Goal: Navigation & Orientation: Find specific page/section

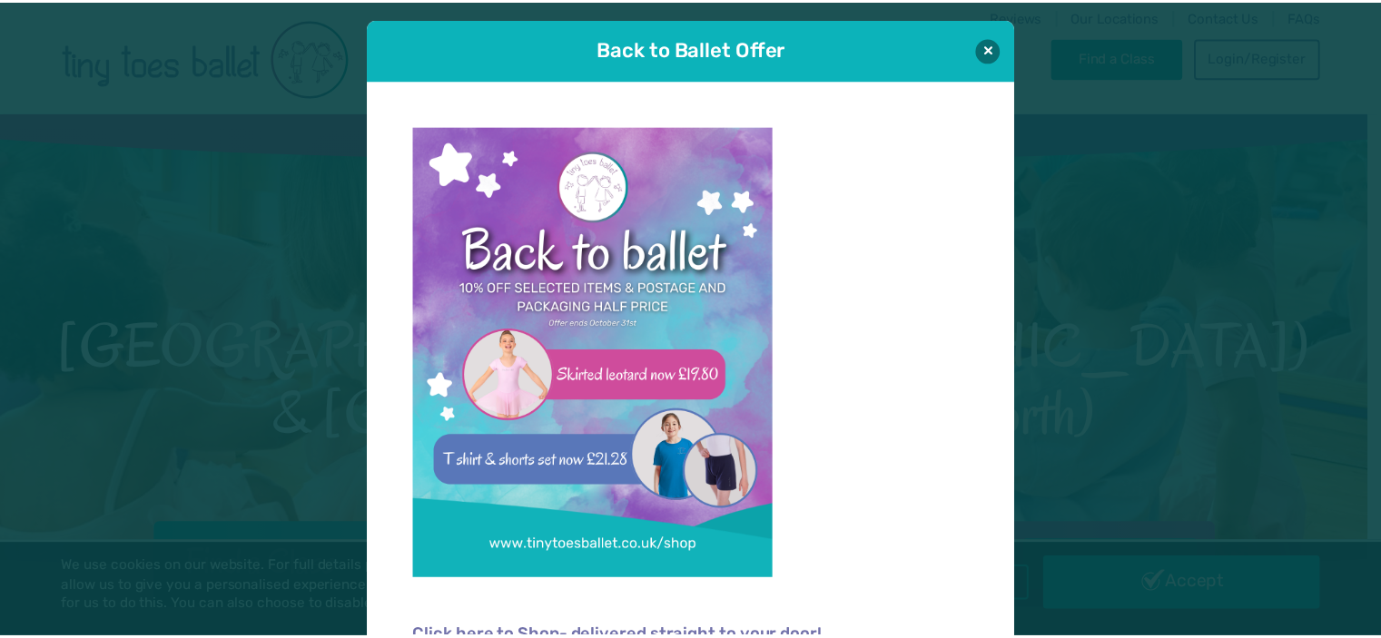
scroll to position [18, 0]
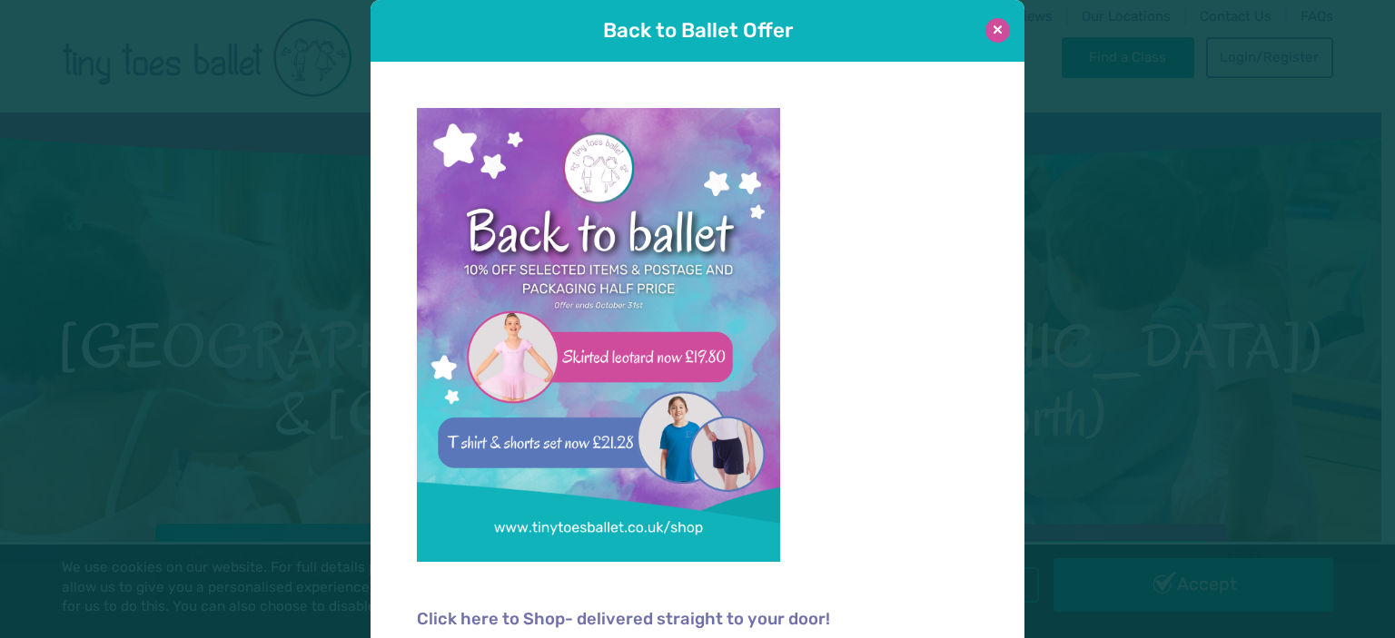
click at [991, 25] on button at bounding box center [997, 30] width 25 height 25
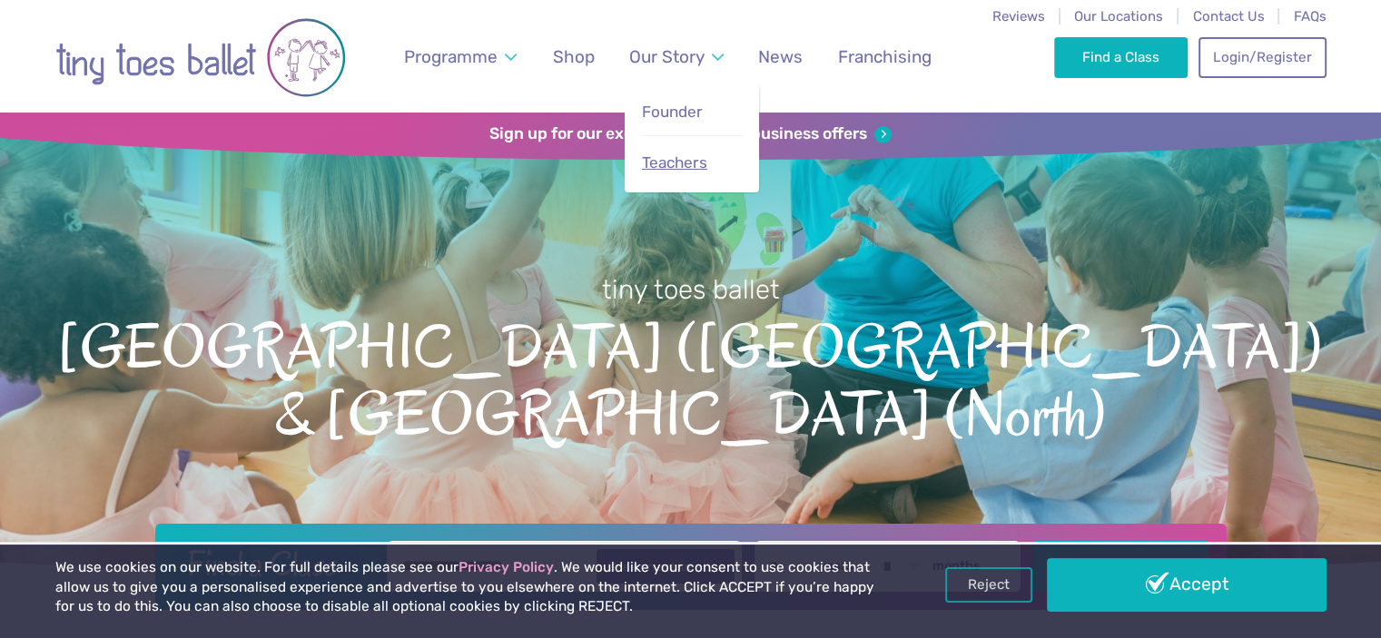
click at [655, 163] on span "Teachers" at bounding box center [674, 162] width 65 height 18
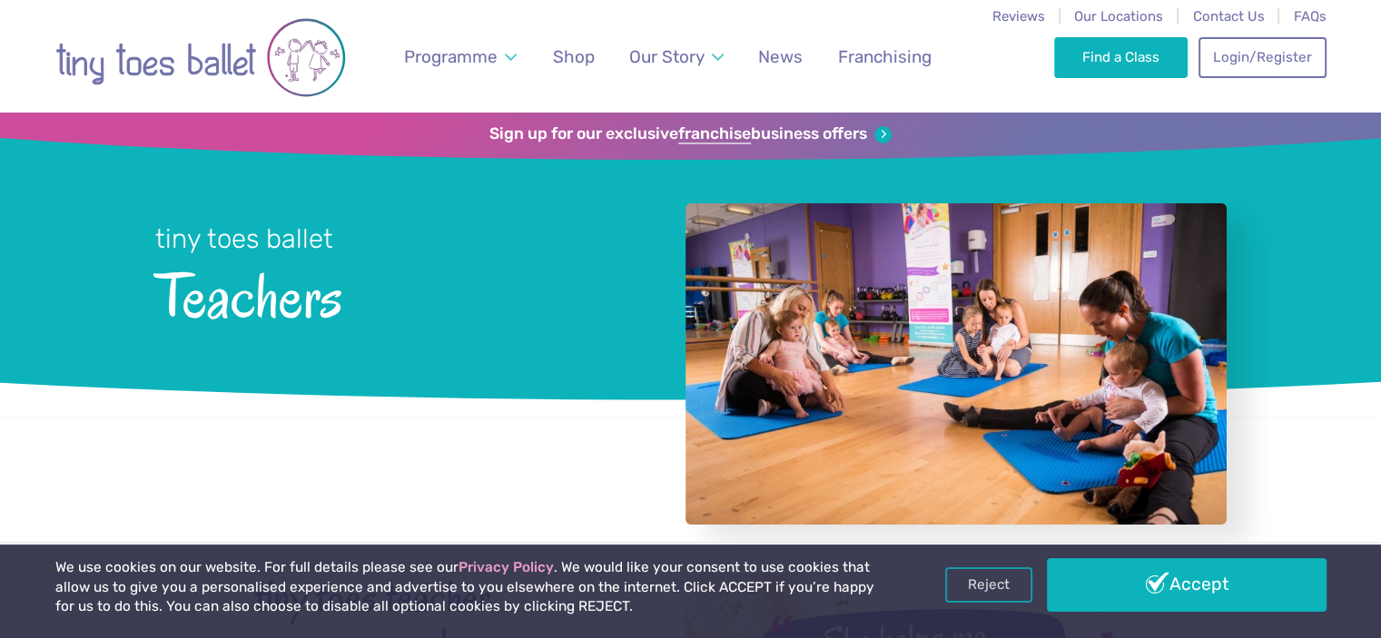
click at [655, 163] on div "tiny toes ballet Teachers" at bounding box center [690, 271] width 1071 height 222
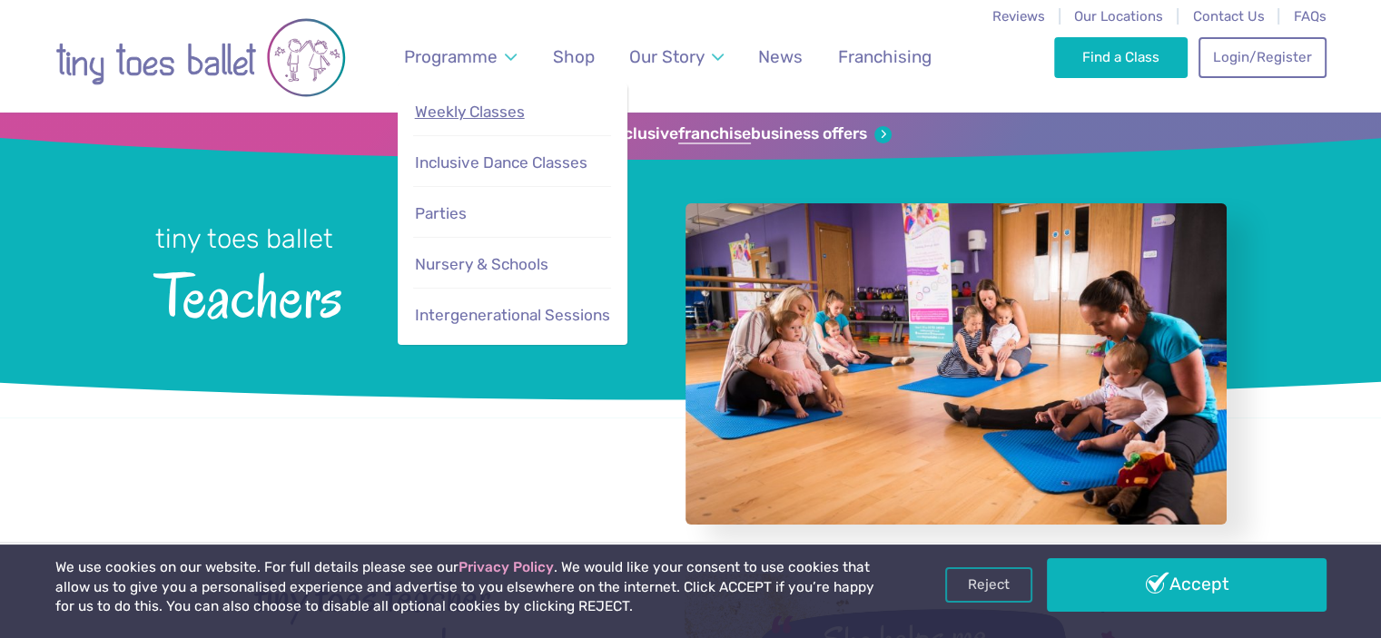
click at [488, 111] on span "Weekly Classes" at bounding box center [470, 112] width 110 height 18
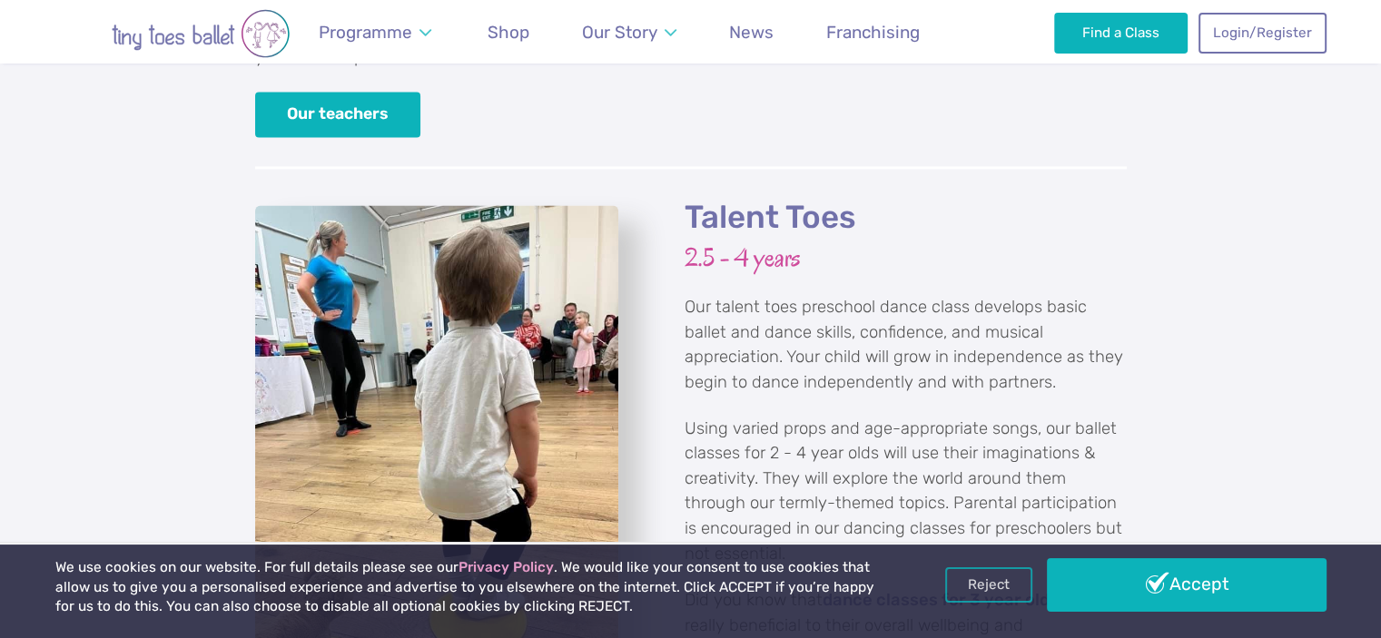
scroll to position [2651, 0]
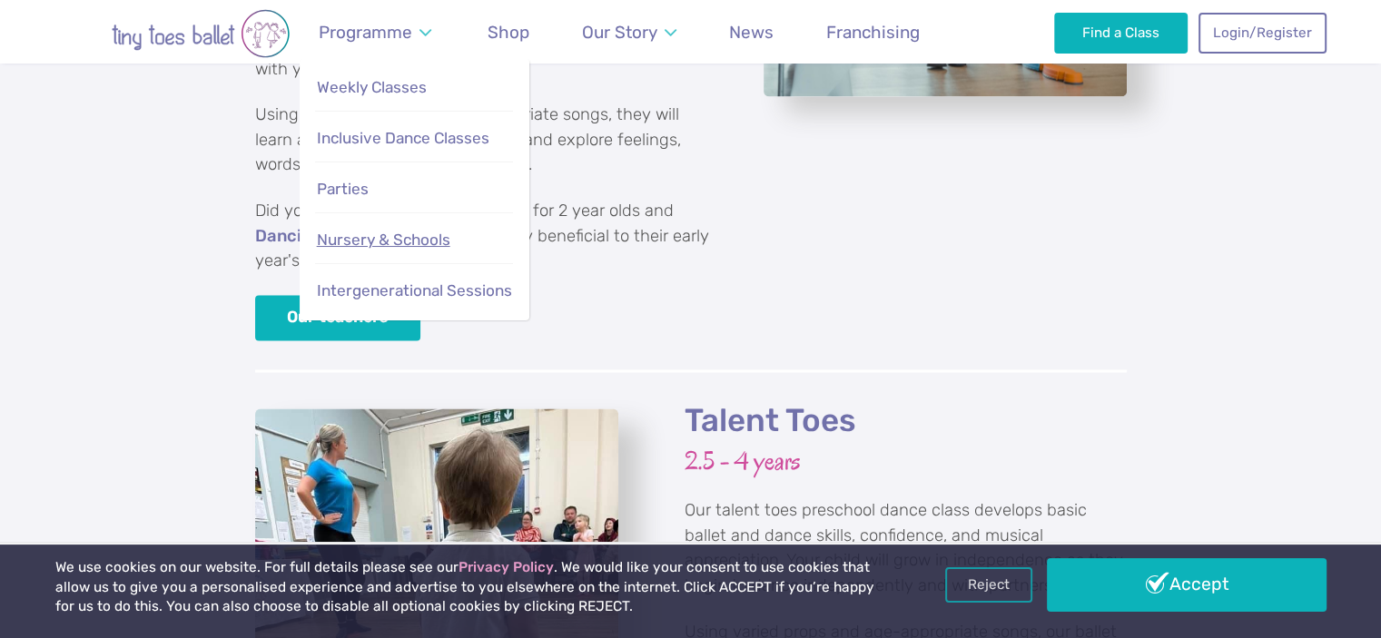
click at [396, 242] on span "Nursery & Schools" at bounding box center [383, 240] width 133 height 18
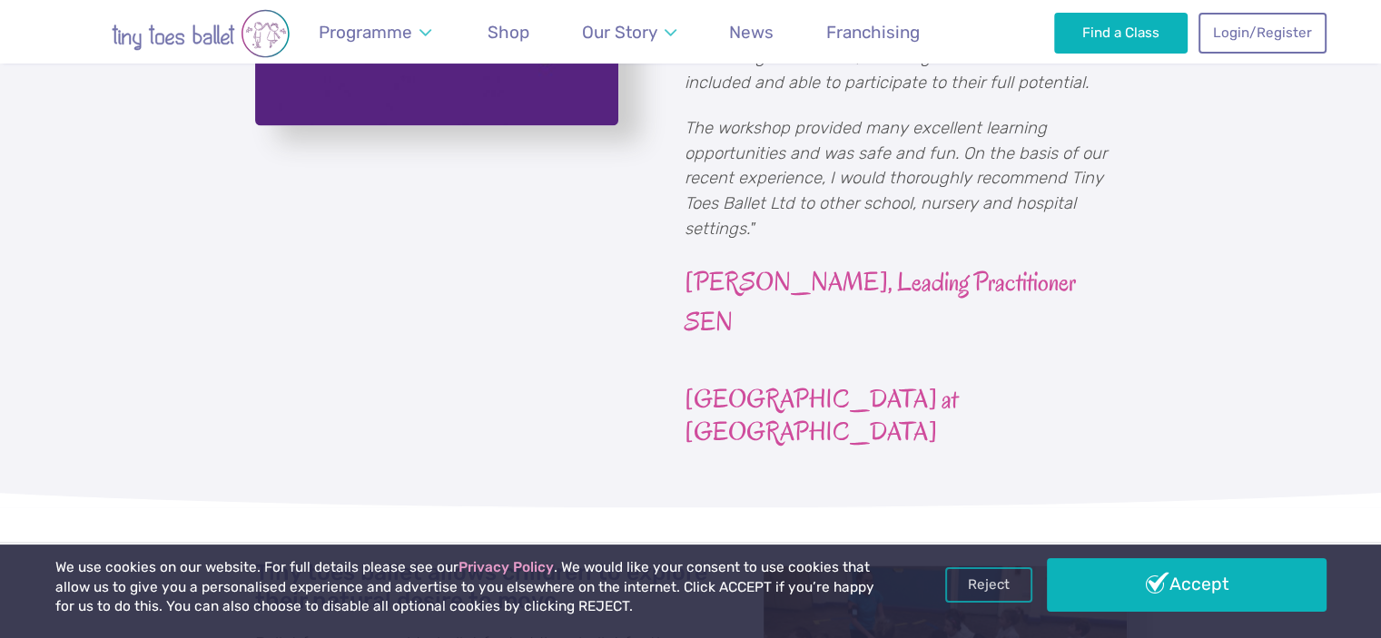
scroll to position [2578, 0]
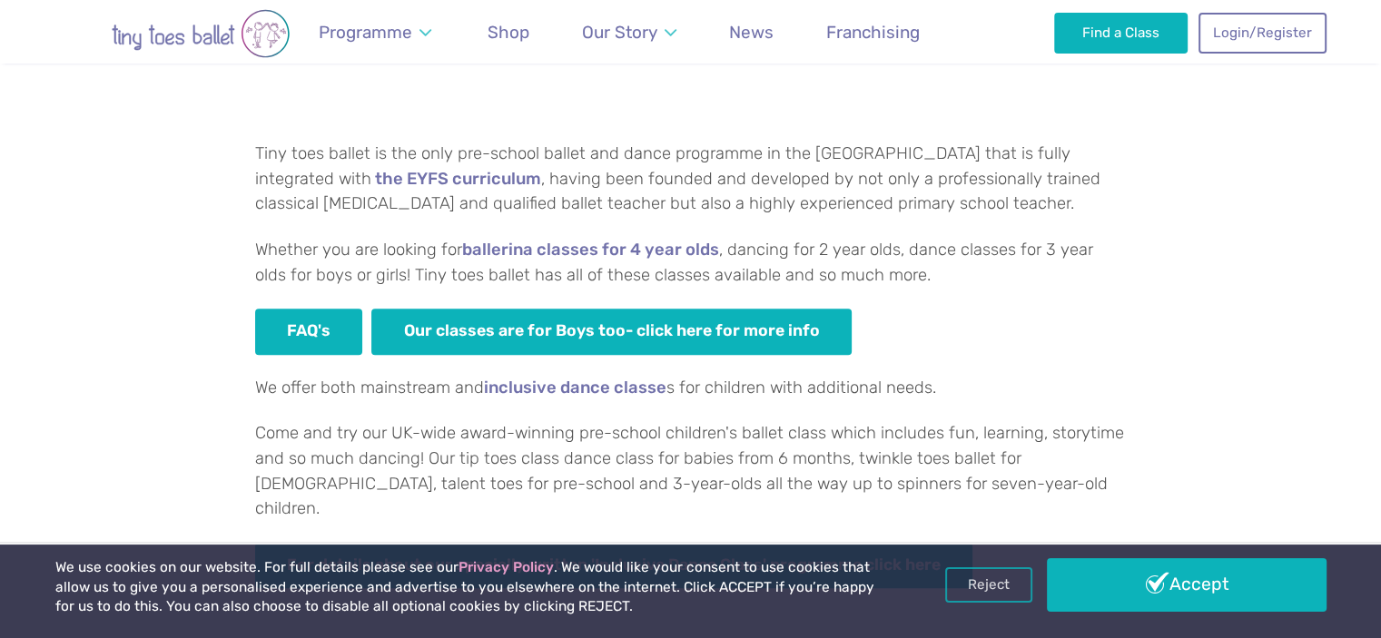
scroll to position [1232, 0]
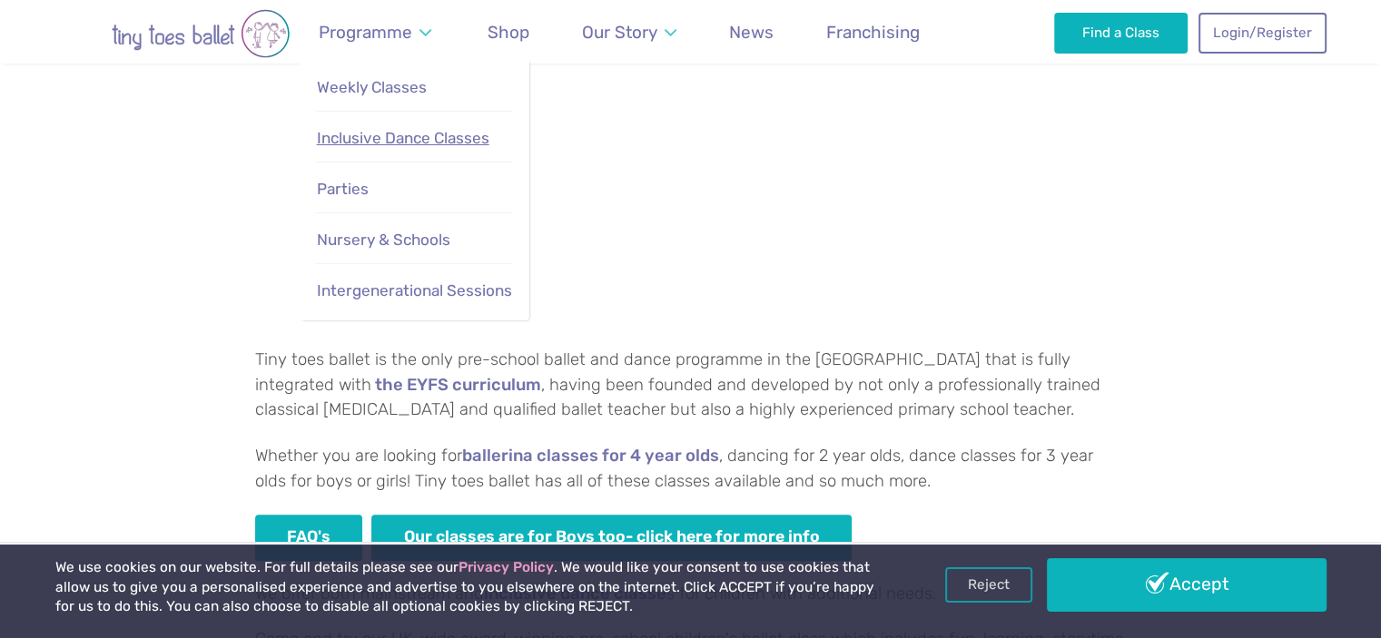
click at [394, 141] on span "Inclusive Dance Classes" at bounding box center [403, 138] width 173 height 18
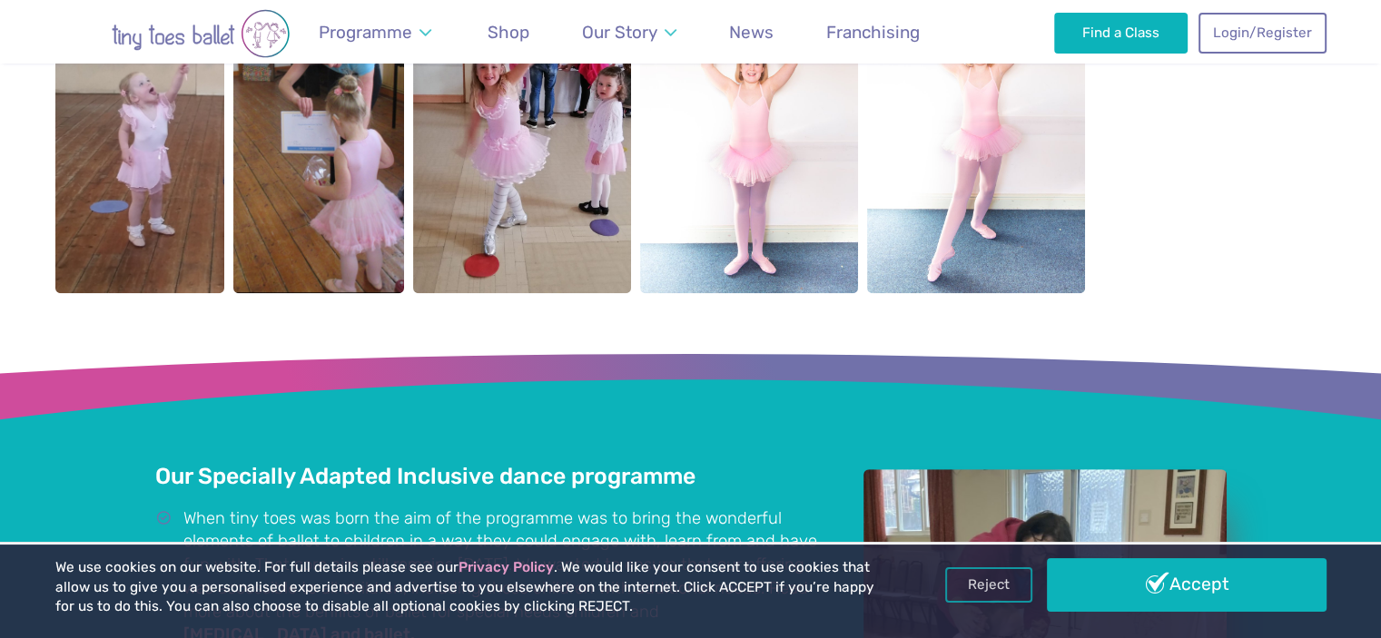
scroll to position [981, 0]
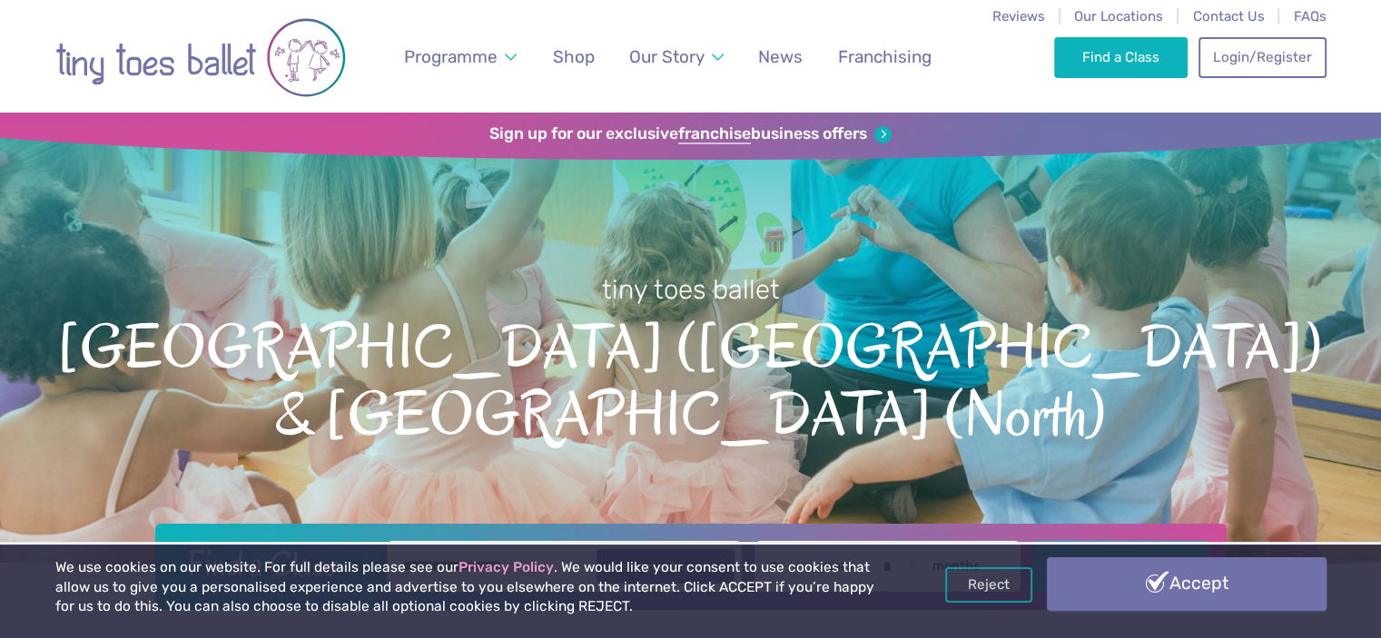
click at [1133, 580] on link "Accept" at bounding box center [1187, 583] width 280 height 53
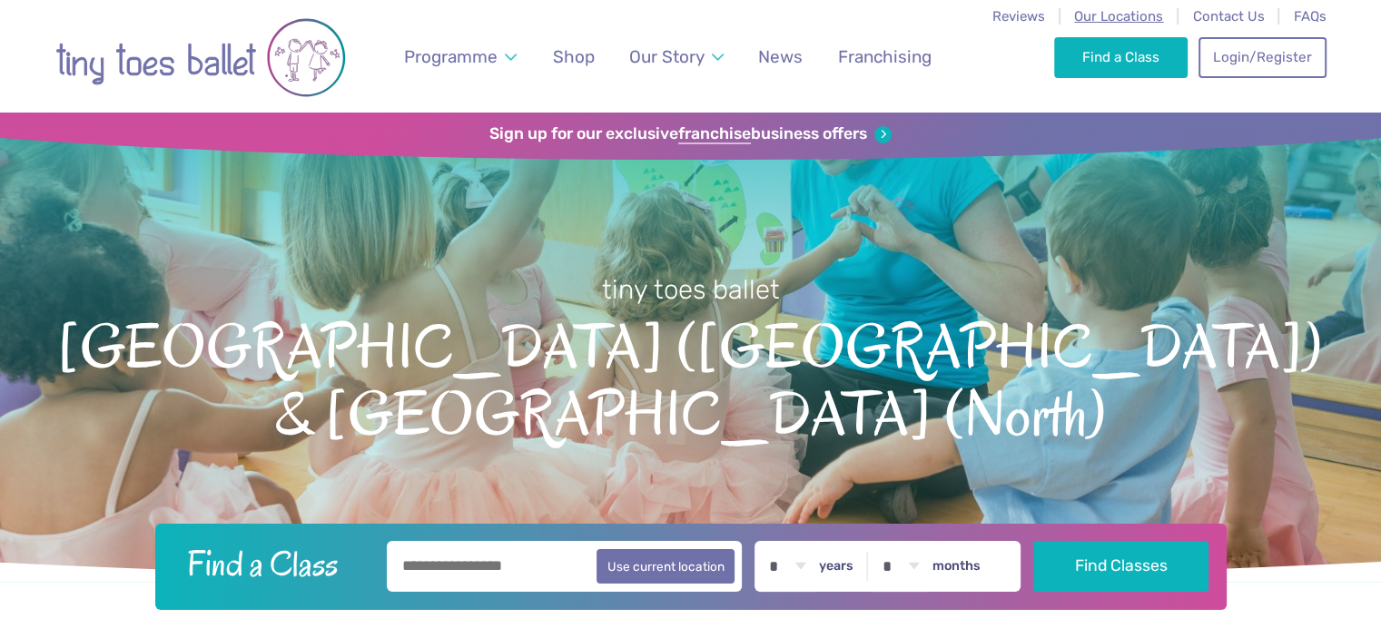
click at [1134, 19] on span "Our Locations" at bounding box center [1118, 16] width 89 height 16
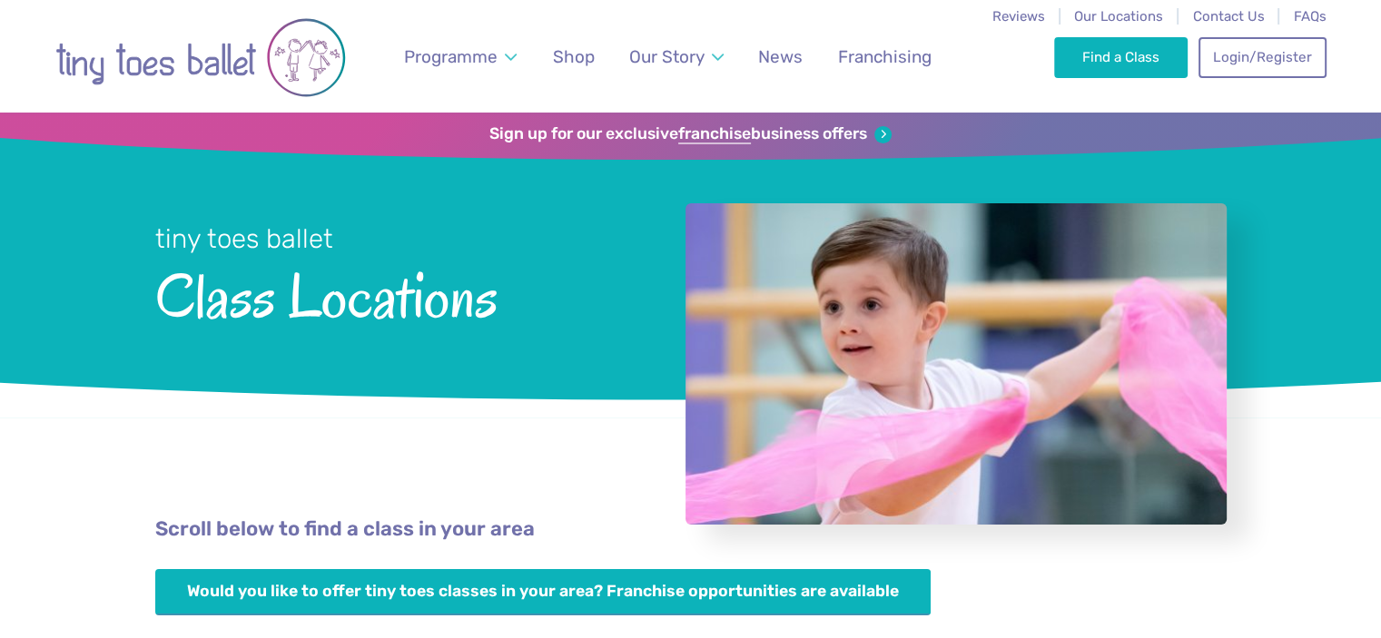
click at [1134, 19] on span "Our Locations" at bounding box center [1118, 16] width 89 height 16
